Goal: Use online tool/utility: Utilize a website feature to perform a specific function

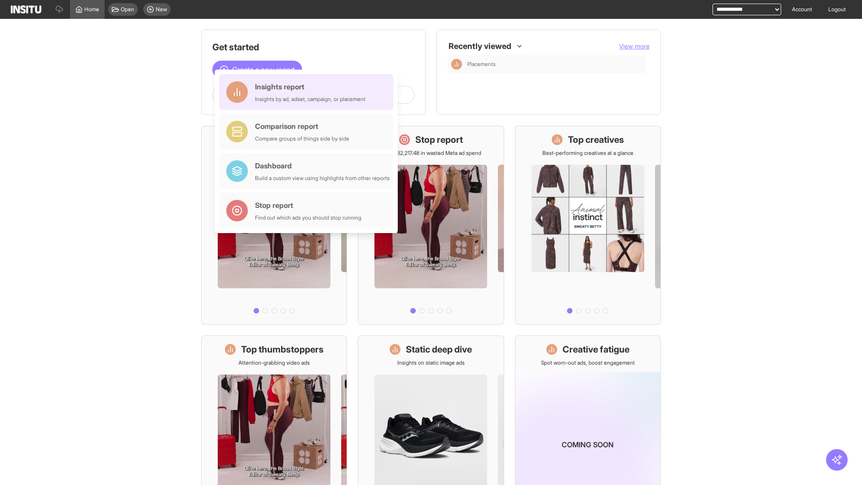
click at [308, 92] on div "Insights report Insights by ad, adset, campaign, or placement" at bounding box center [310, 92] width 110 height 22
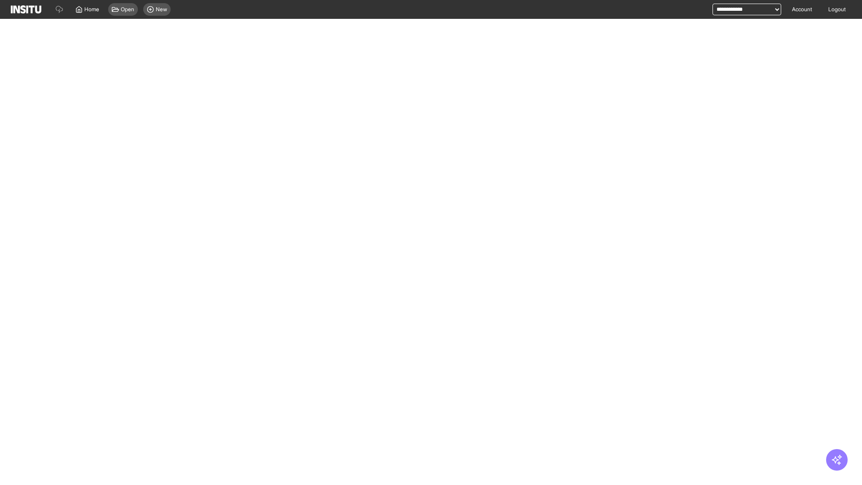
select select "**"
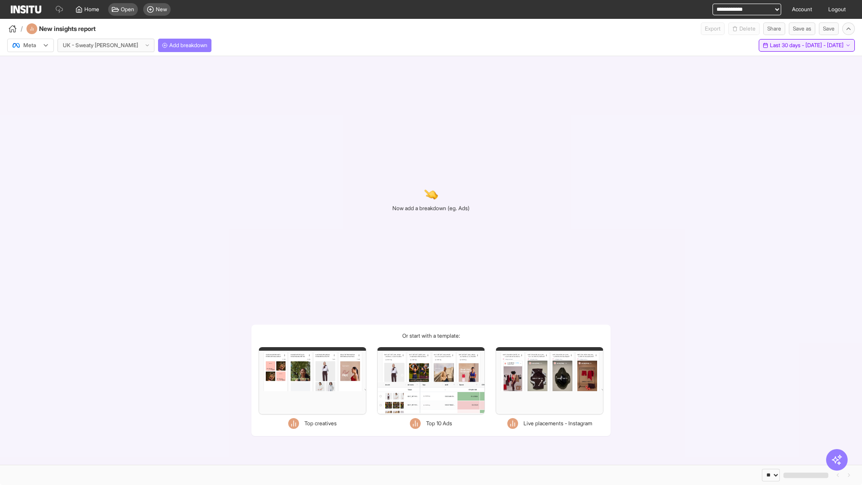
click at [788, 45] on span "Last 30 days - [DATE] - [DATE]" at bounding box center [807, 45] width 74 height 7
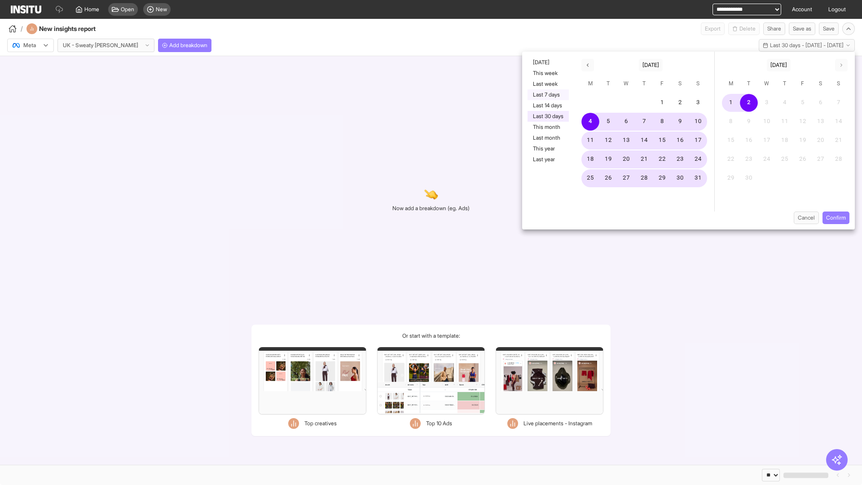
click at [547, 95] on button "Last 7 days" at bounding box center [547, 94] width 41 height 11
